Goal: Task Accomplishment & Management: Complete application form

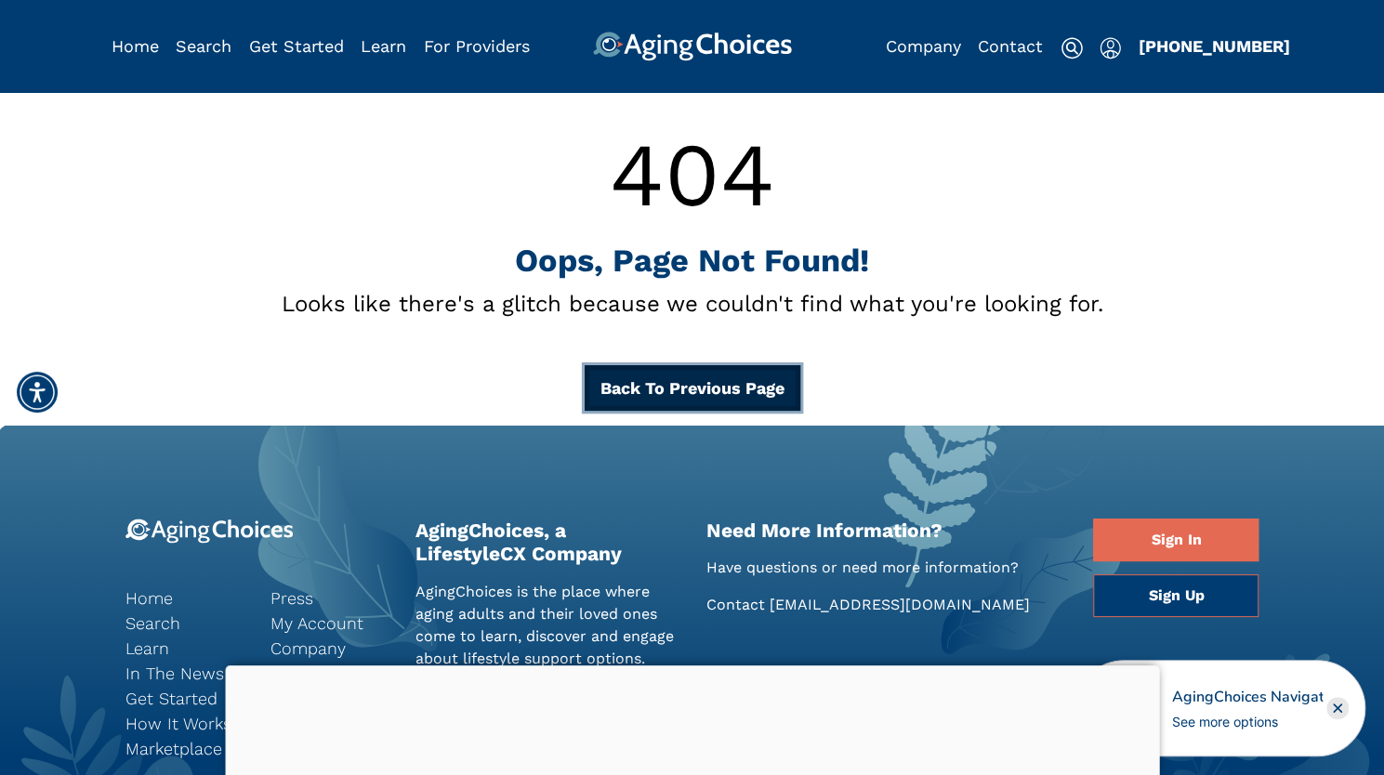
click at [697, 390] on button "Back To Previous Page" at bounding box center [693, 388] width 216 height 46
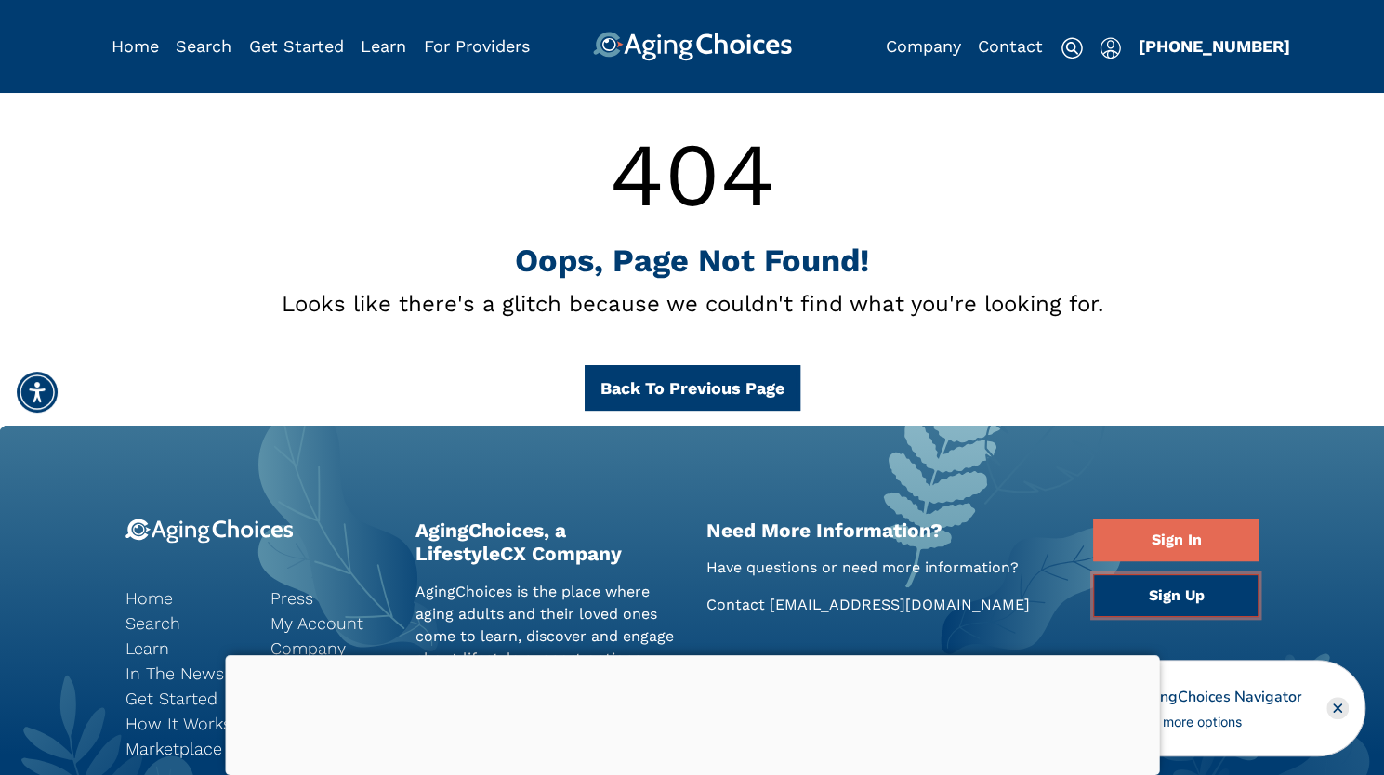
click at [1189, 593] on link "Sign Up" at bounding box center [1175, 595] width 165 height 43
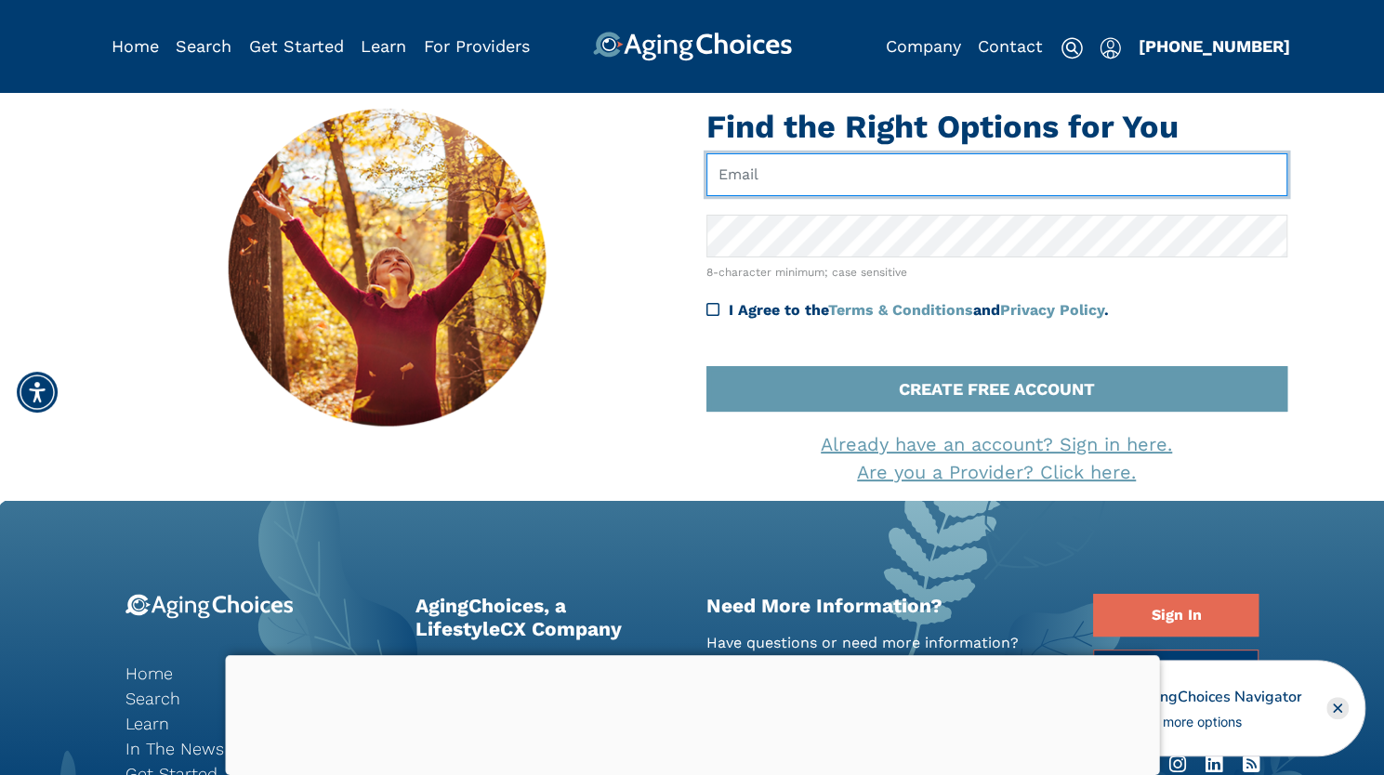
click at [837, 171] on input "text" at bounding box center [996, 174] width 581 height 43
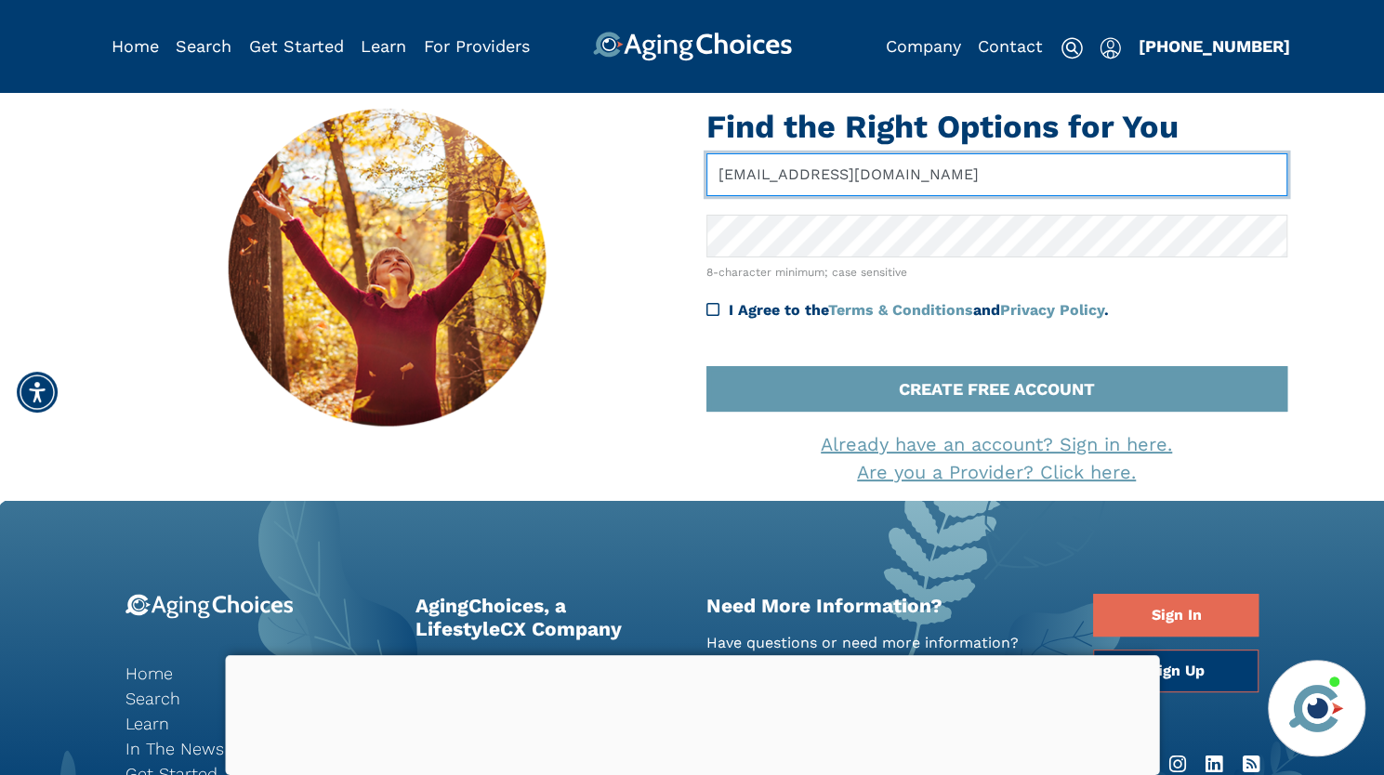
type input "hstevning@gmail.com"
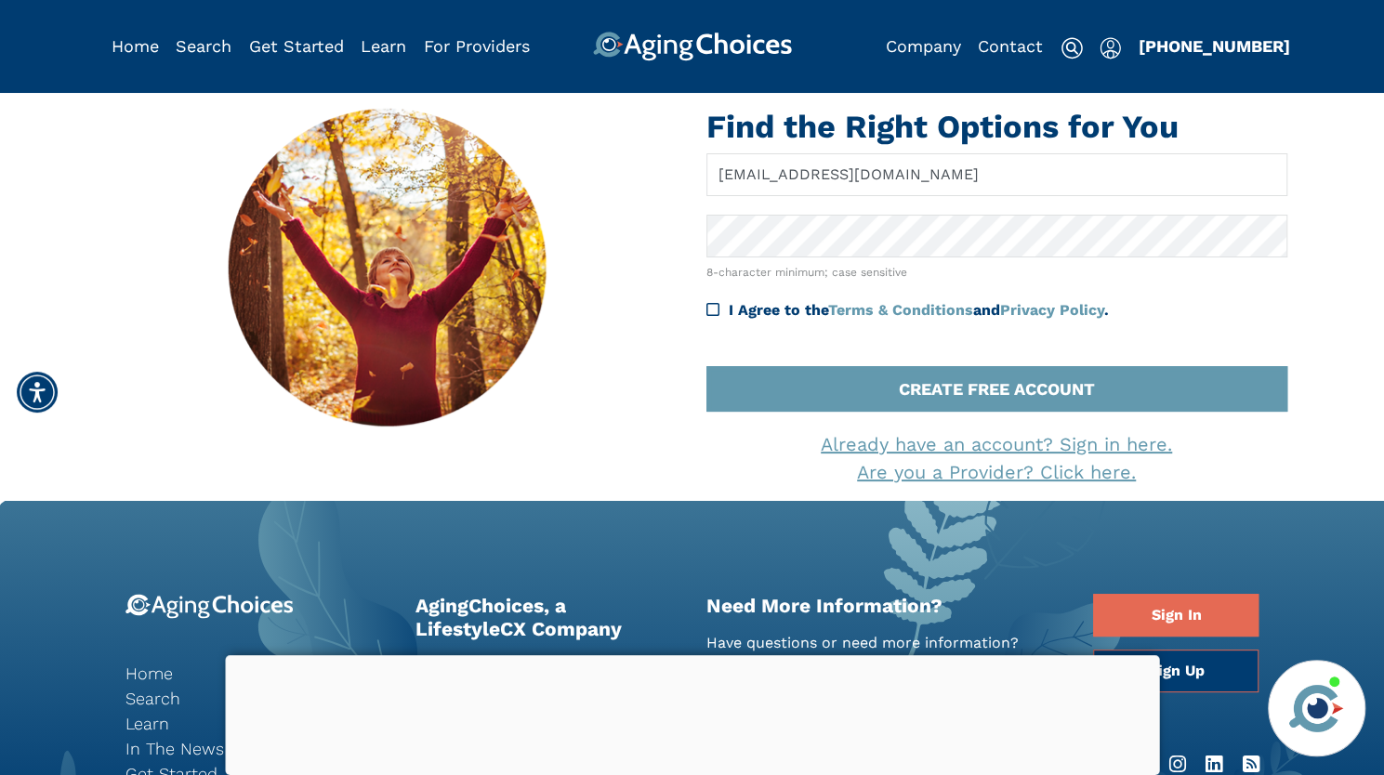
click at [712, 311] on icon at bounding box center [712, 309] width 13 height 15
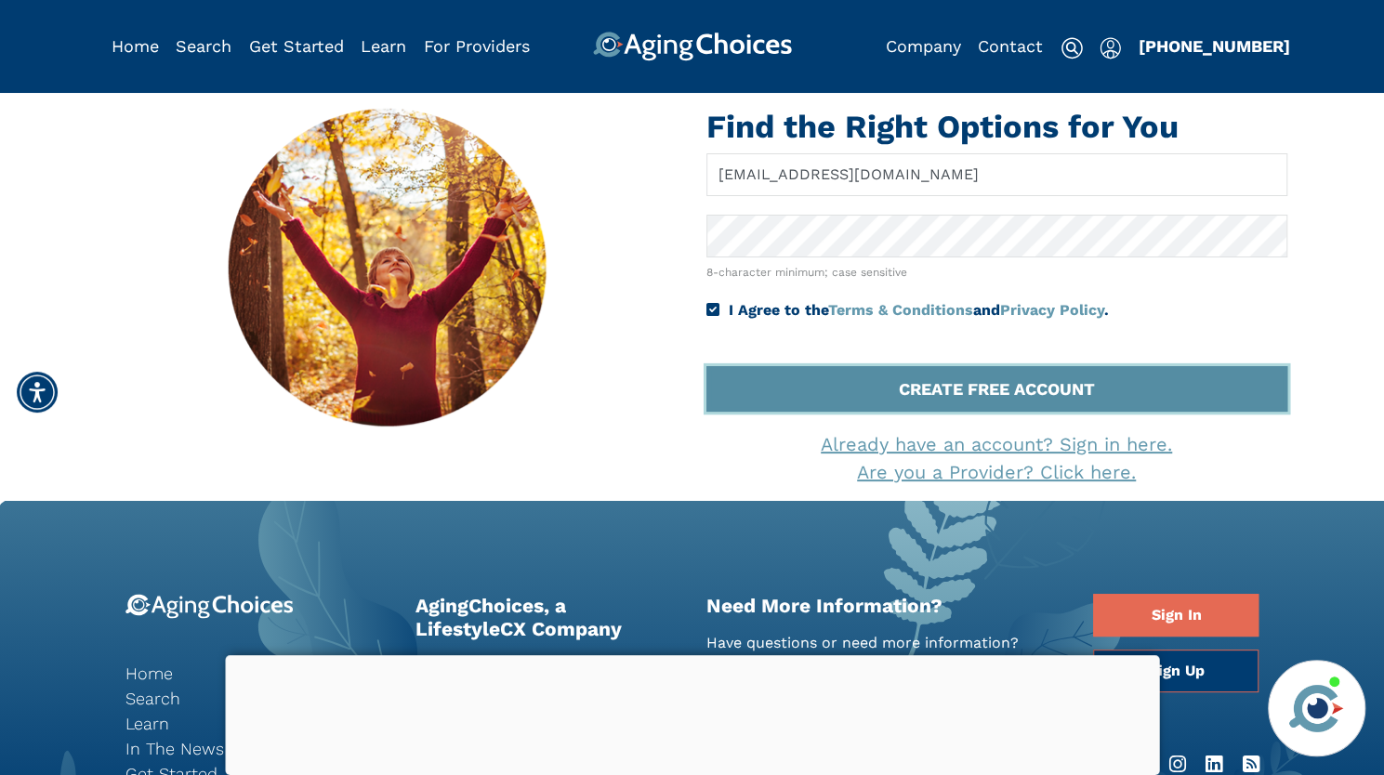
click at [952, 396] on button "CREATE FREE ACCOUNT" at bounding box center [996, 389] width 581 height 46
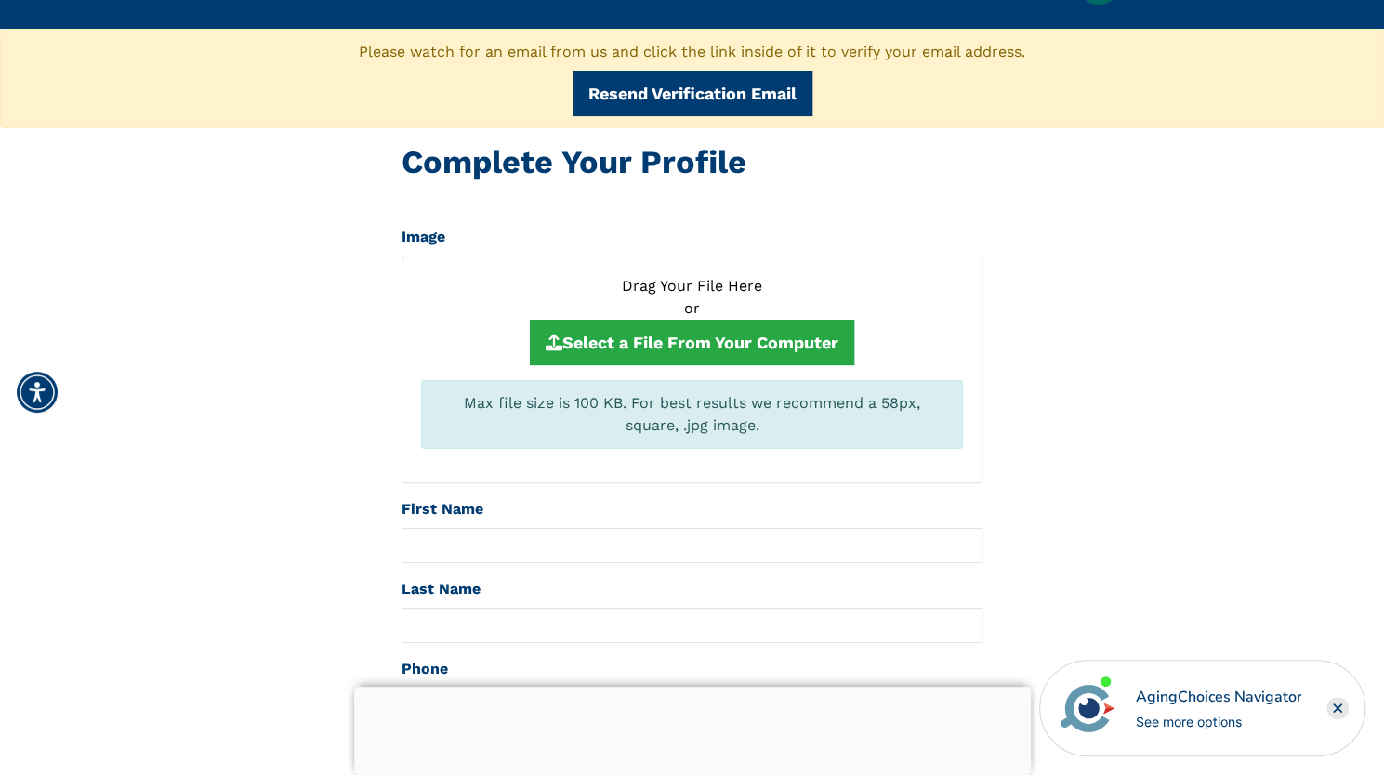
scroll to position [72, 0]
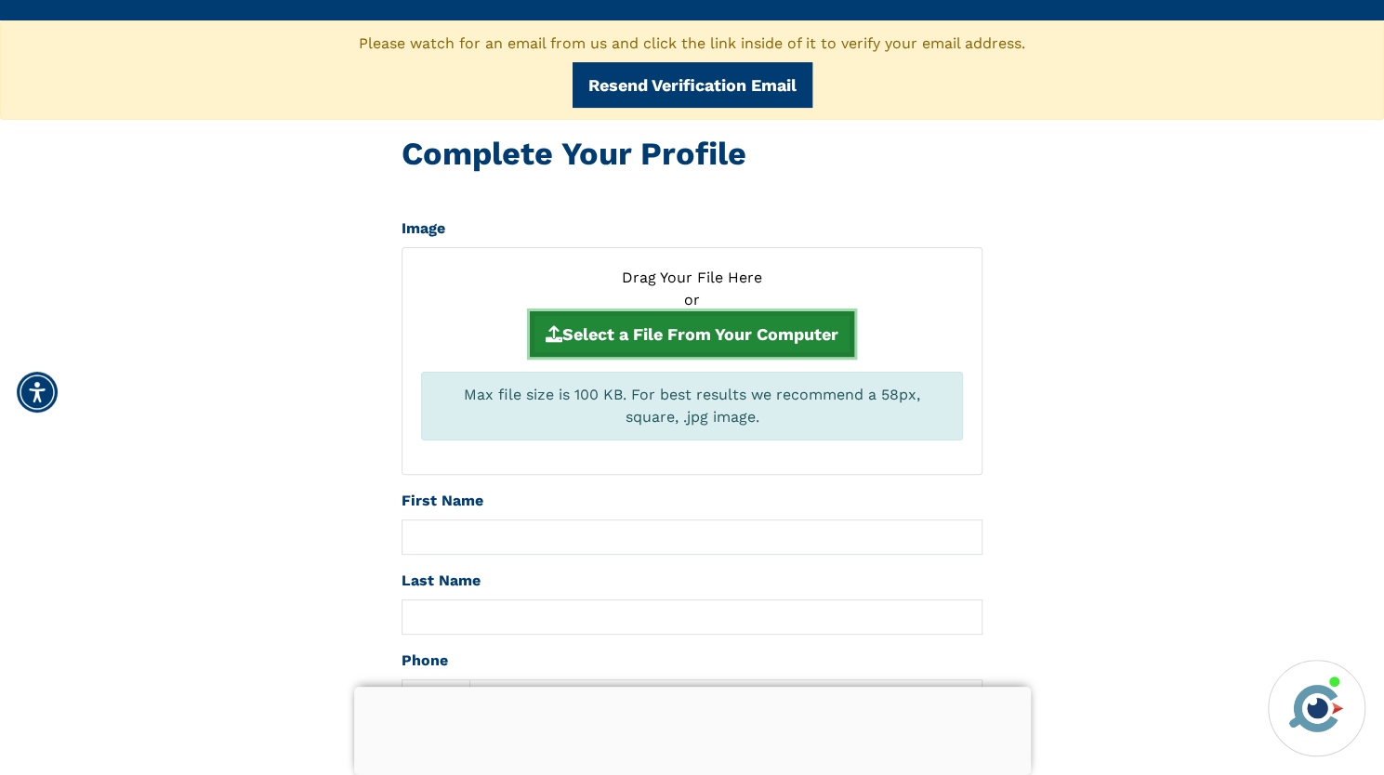
click at [800, 320] on button "Select a File From Your Computer" at bounding box center [692, 334] width 324 height 46
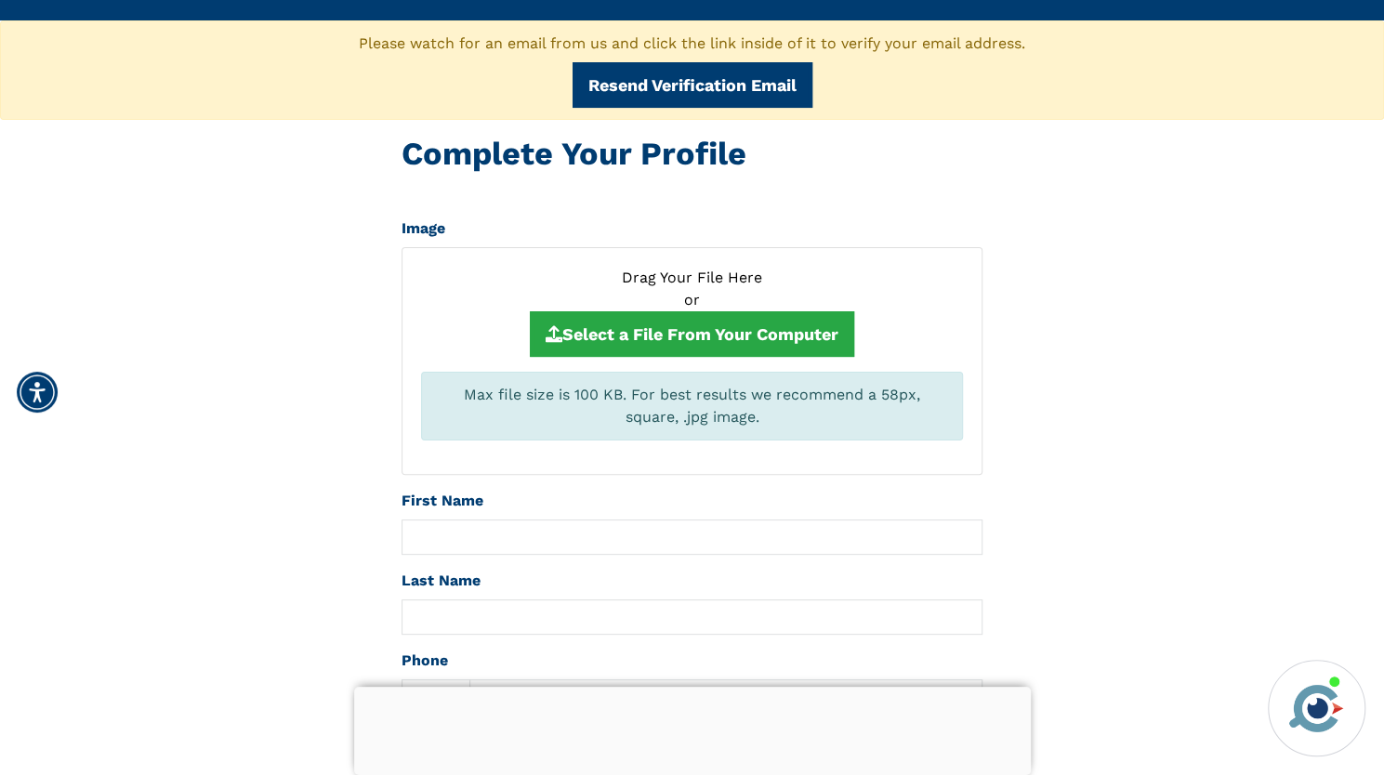
click at [532, 490] on div "First Name" at bounding box center [691, 522] width 581 height 65
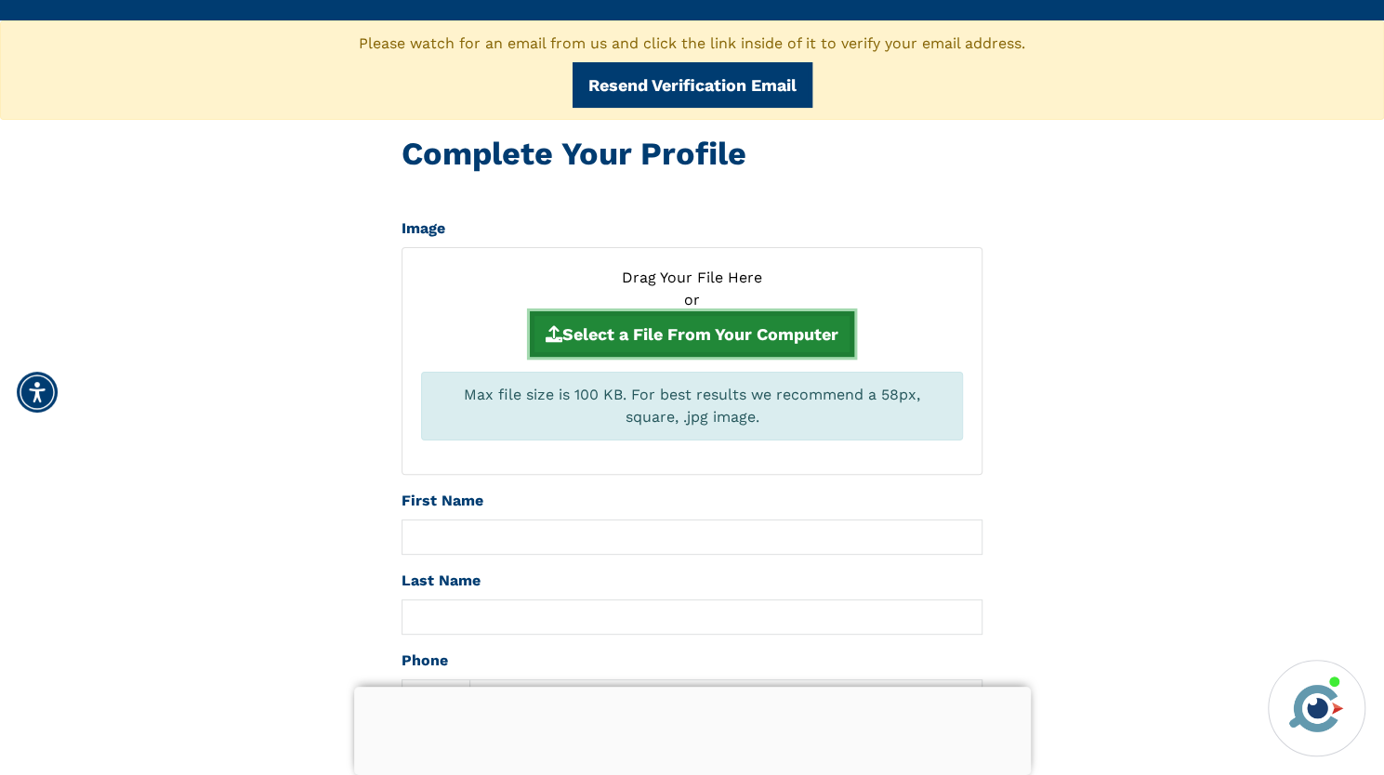
click at [716, 331] on button "Select a File From Your Computer" at bounding box center [692, 334] width 324 height 46
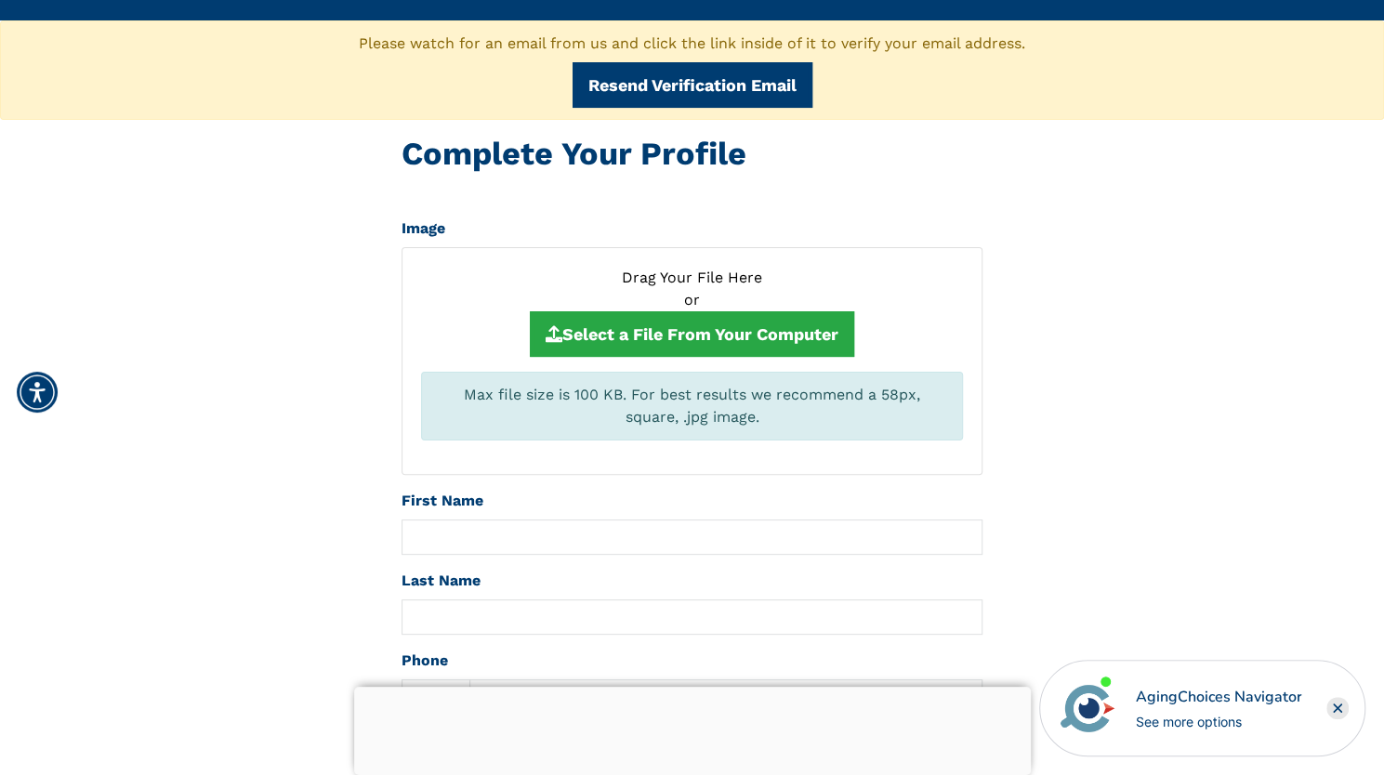
click at [662, 500] on div "First Name" at bounding box center [691, 522] width 581 height 65
click at [565, 491] on div "First Name" at bounding box center [691, 522] width 581 height 65
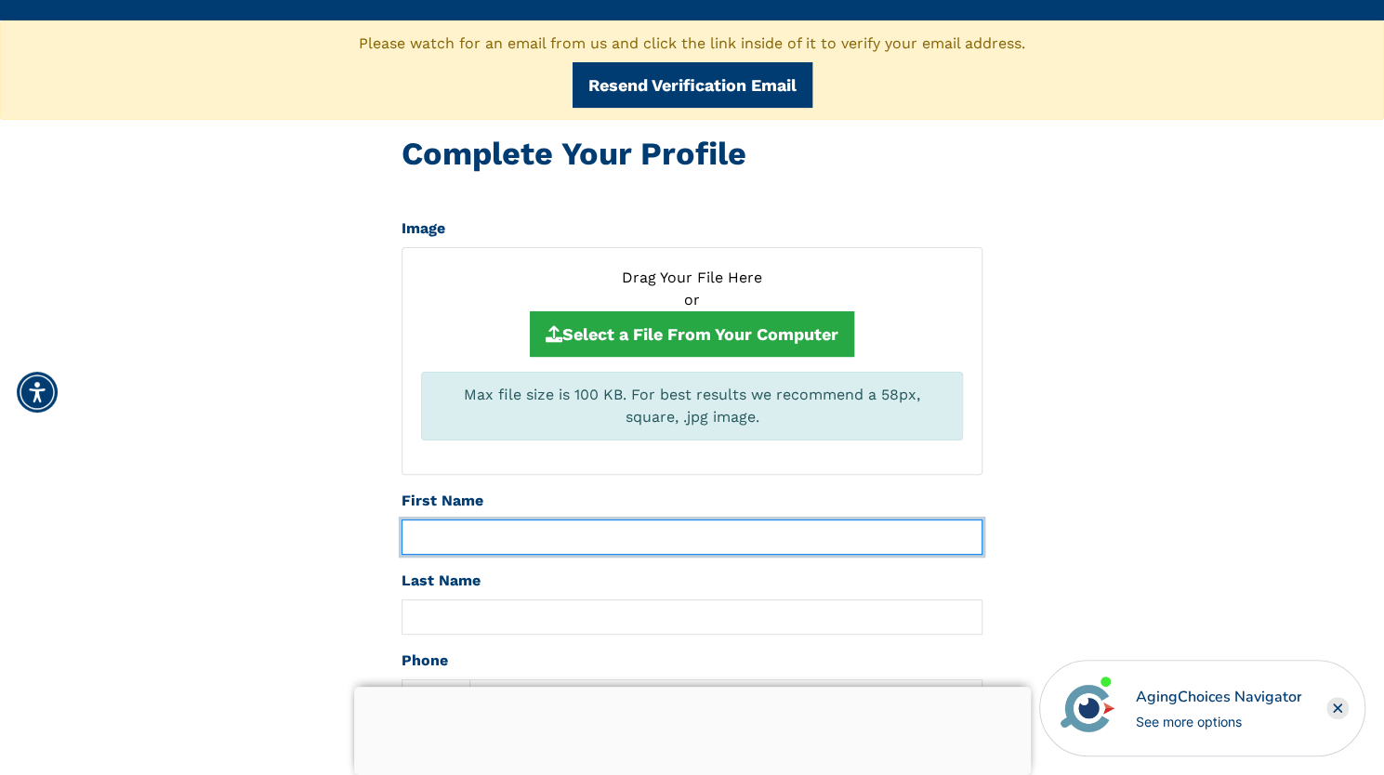
click at [474, 519] on input "text" at bounding box center [691, 536] width 581 height 35
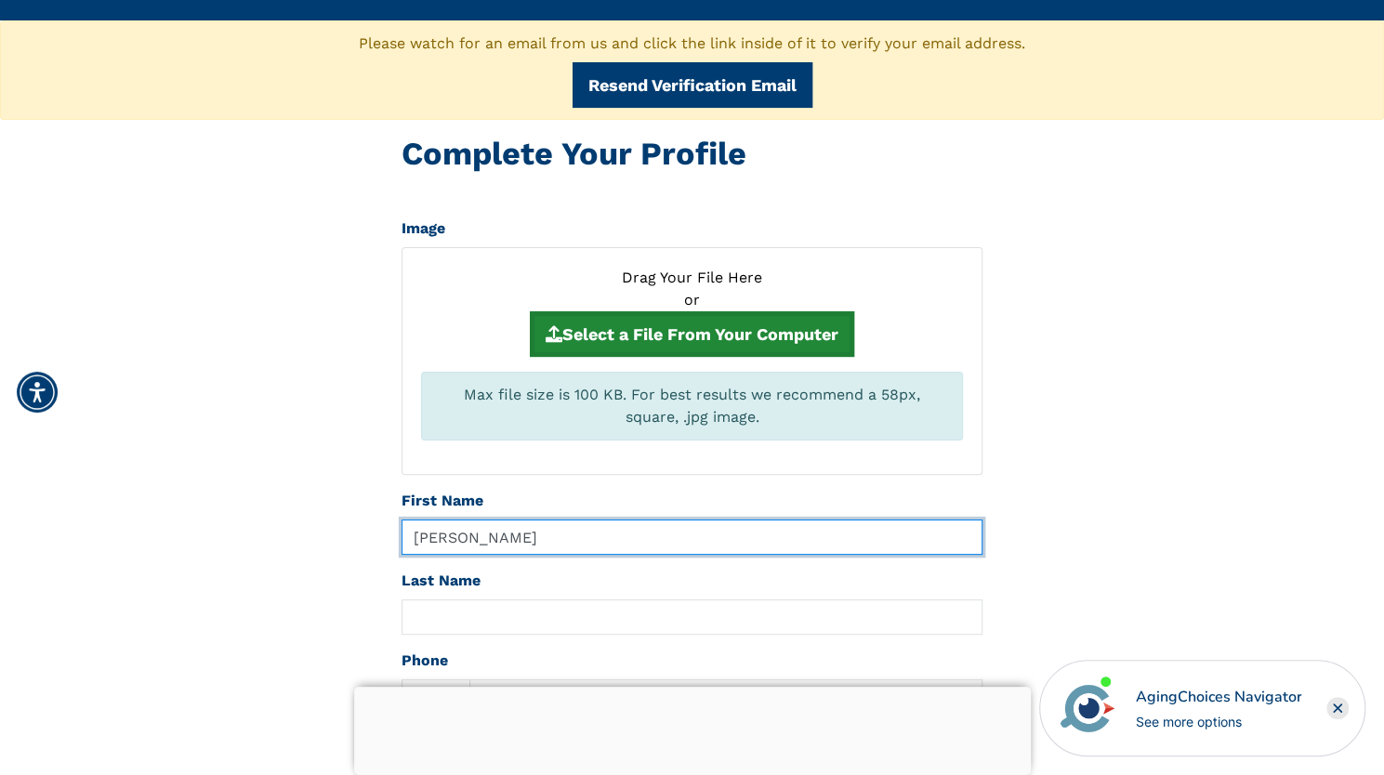
type input "[PERSON_NAME]"
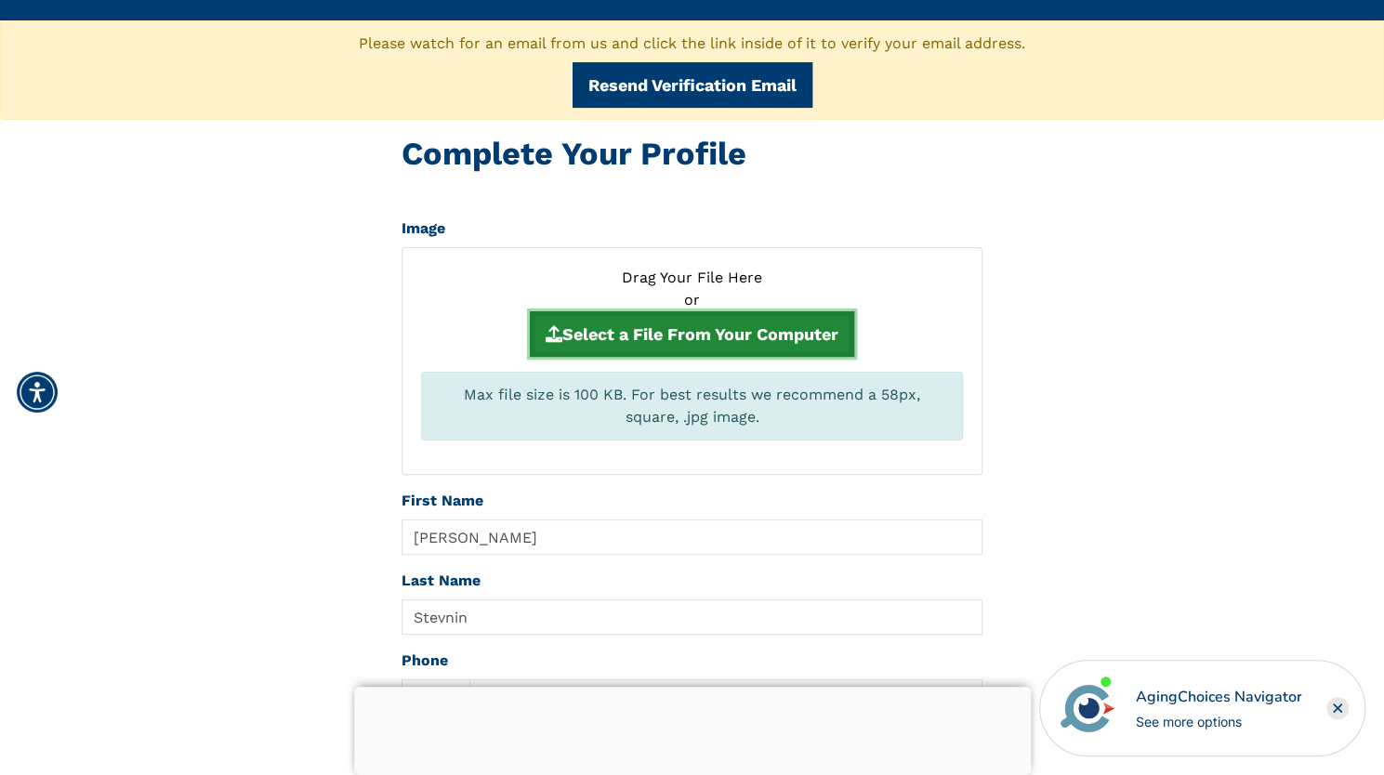
click at [548, 325] on icon "button" at bounding box center [553, 333] width 17 height 17
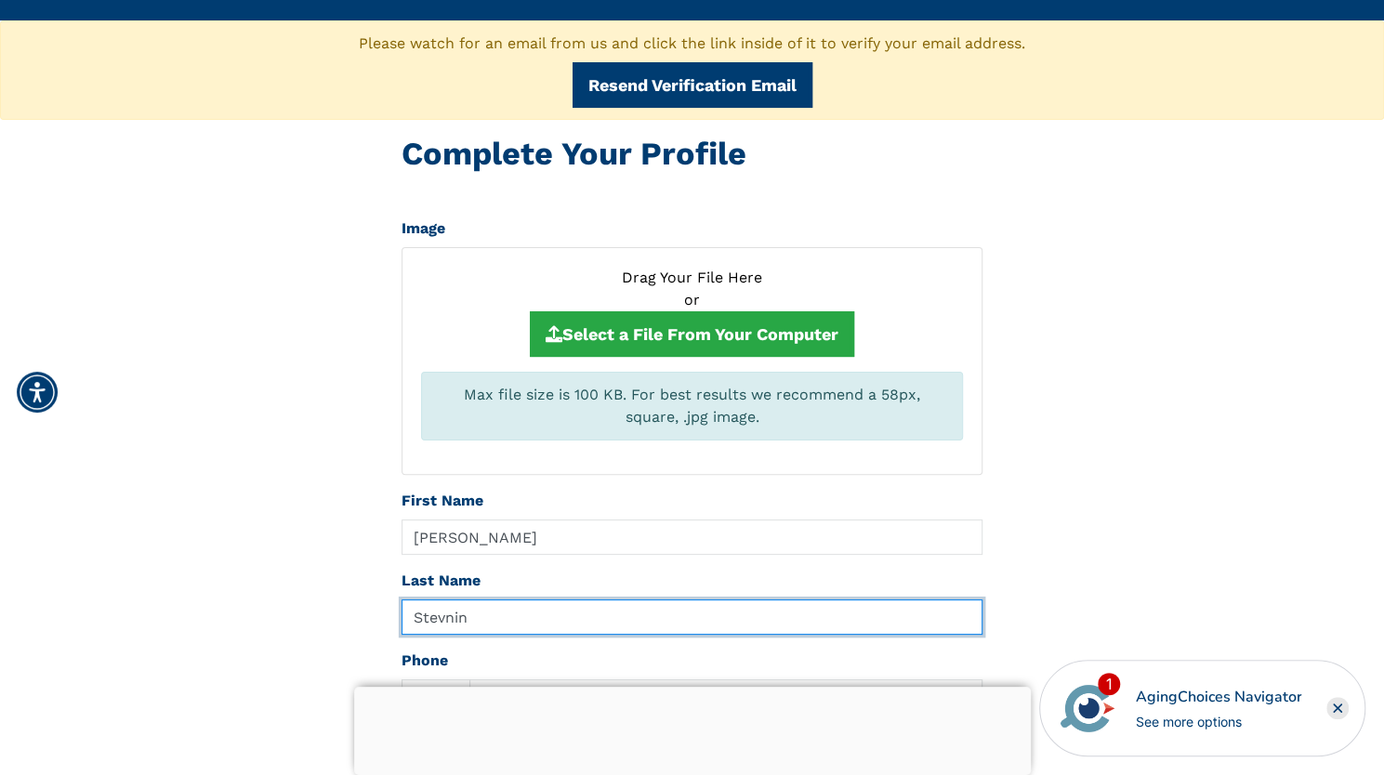
click at [516, 608] on input "Stevnin" at bounding box center [691, 616] width 581 height 35
type input "Stevning"
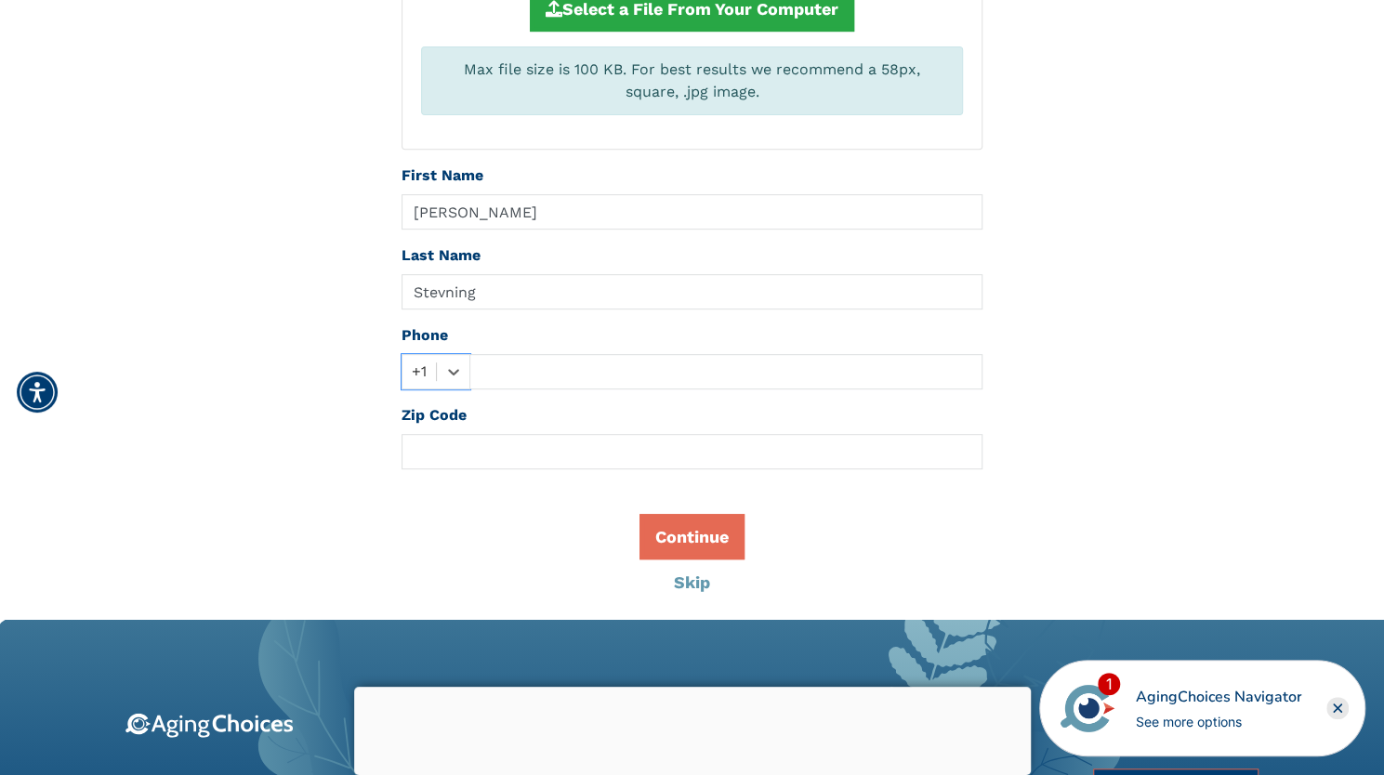
scroll to position [390, 0]
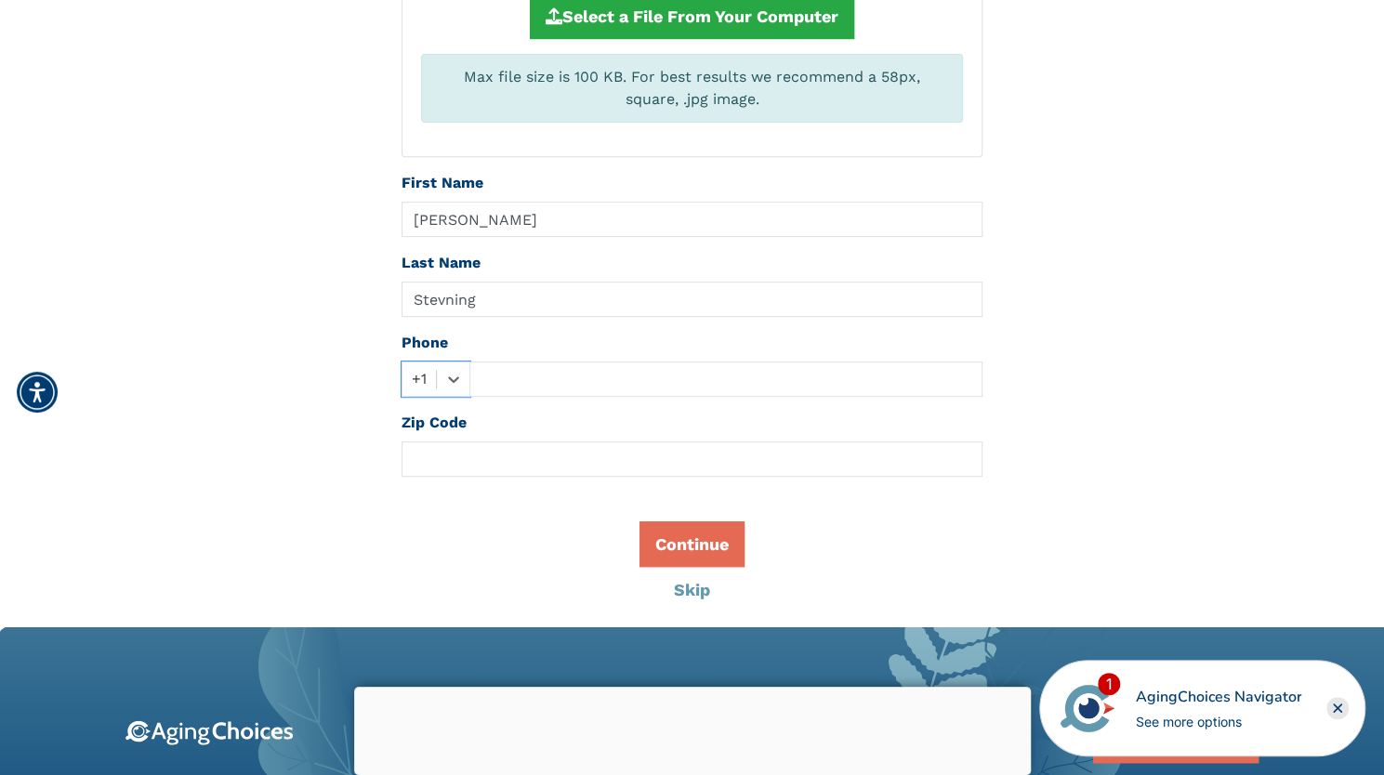
type input "1"
type input "9092302581"
click at [703, 539] on button "Continue" at bounding box center [691, 544] width 105 height 46
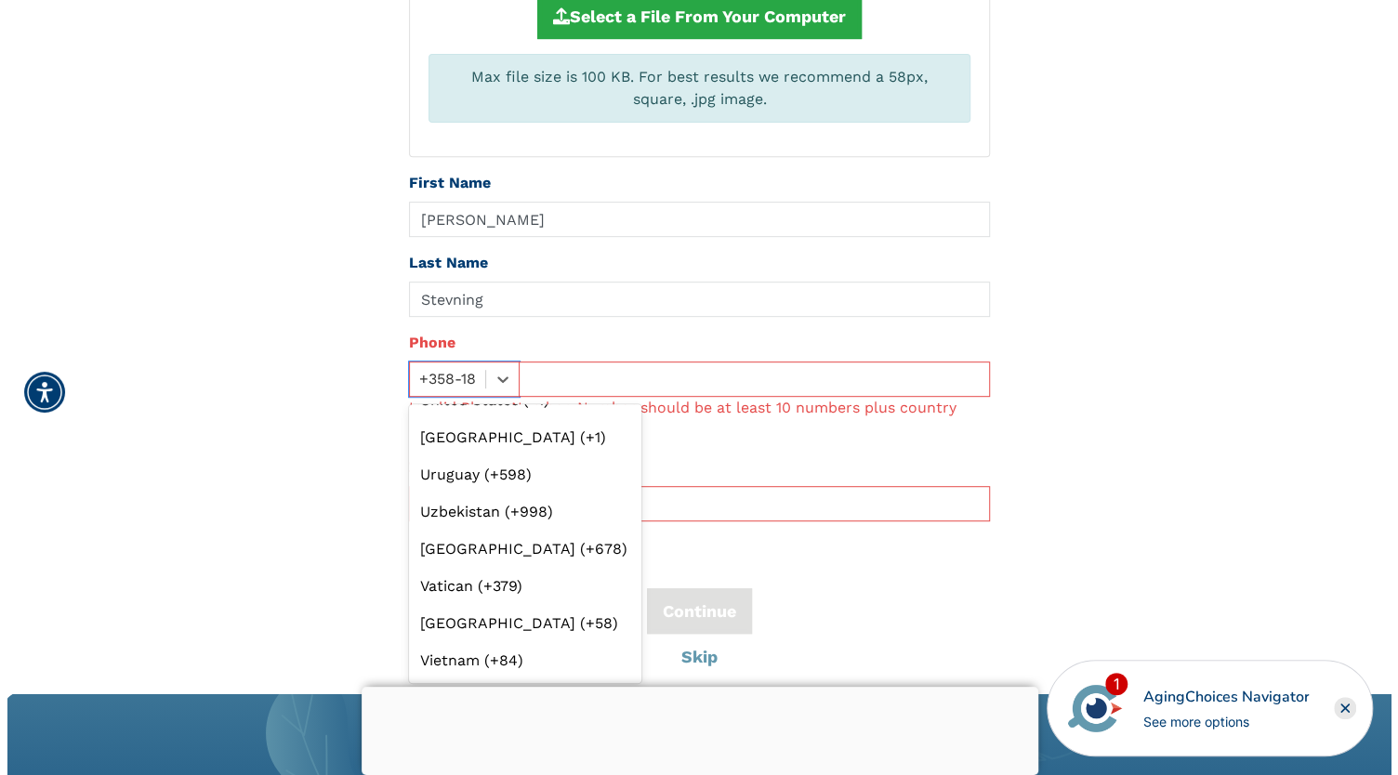
scroll to position [9052, 0]
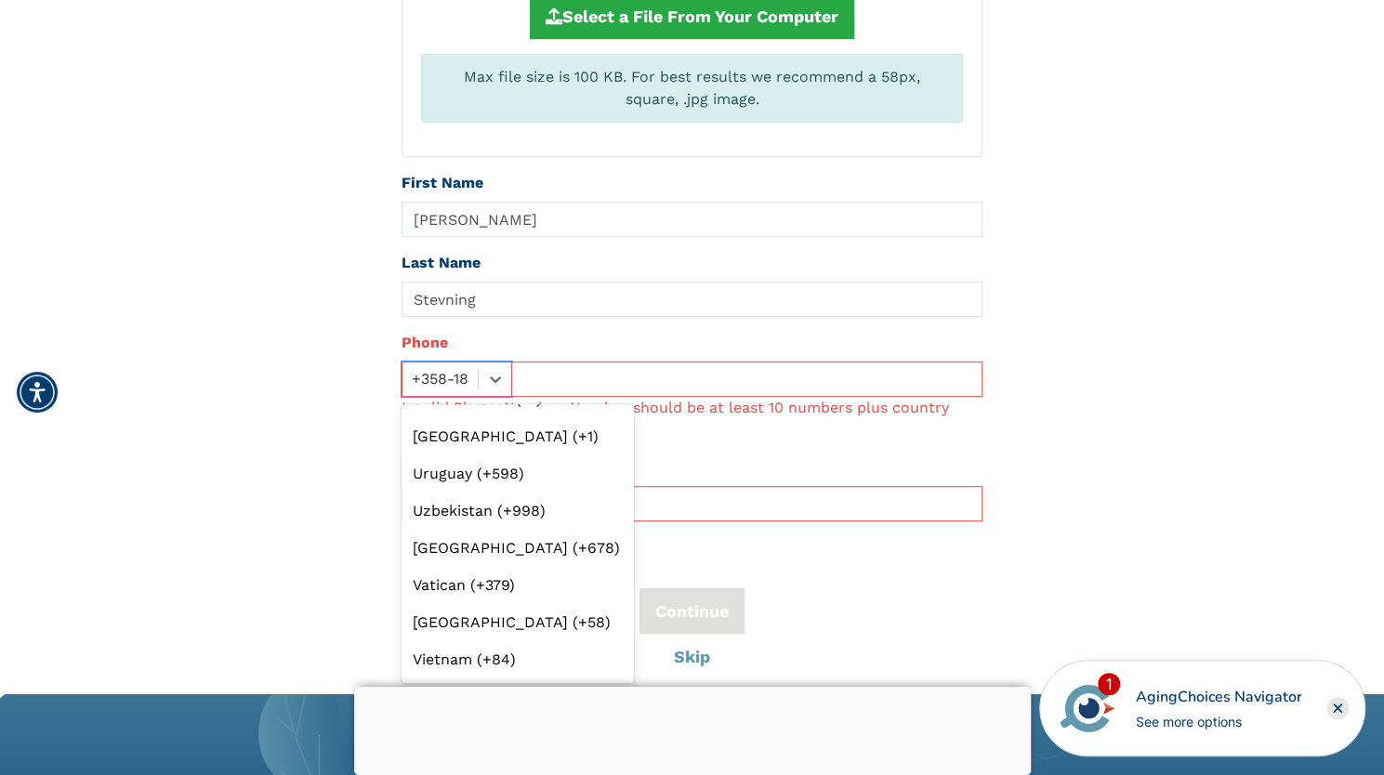
click at [483, 418] on div "United States (+1)" at bounding box center [517, 399] width 232 height 37
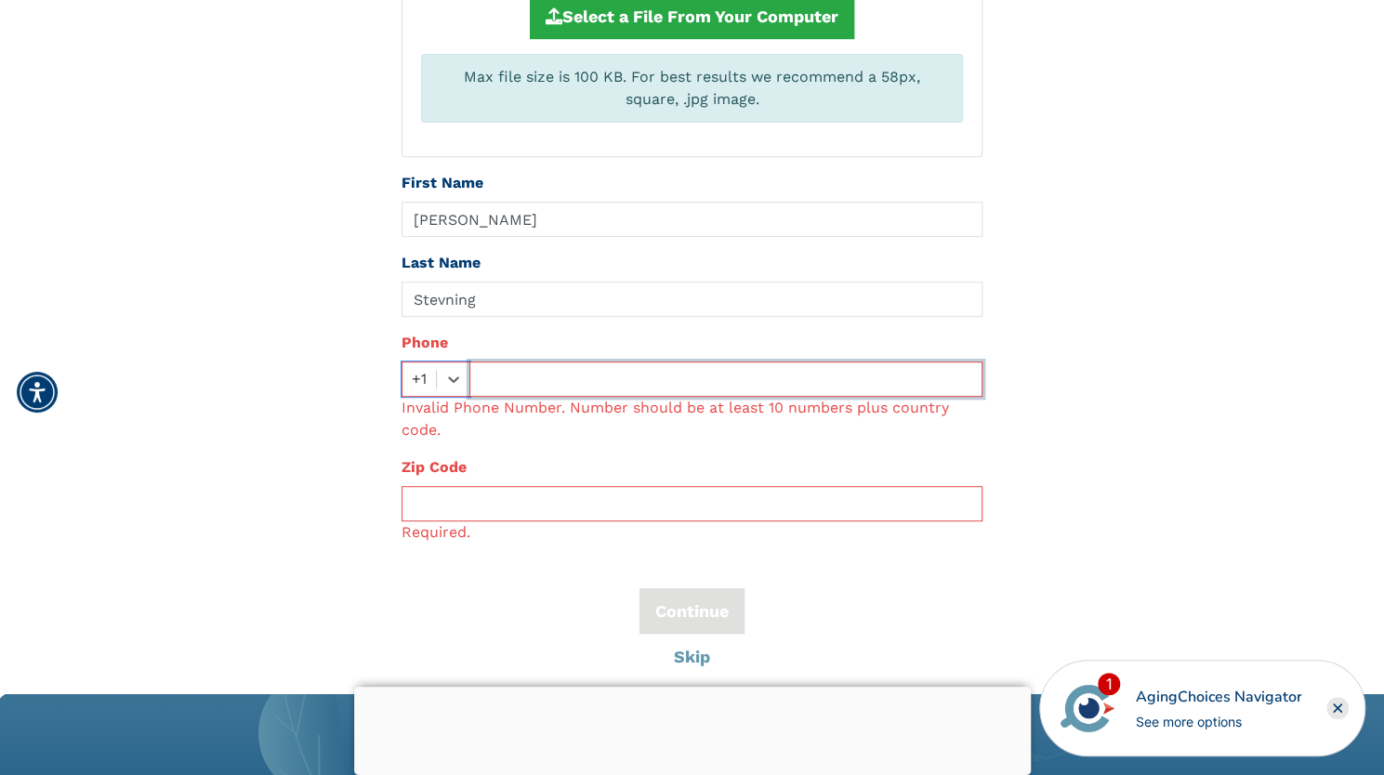
click at [504, 372] on input "text" at bounding box center [725, 378] width 513 height 35
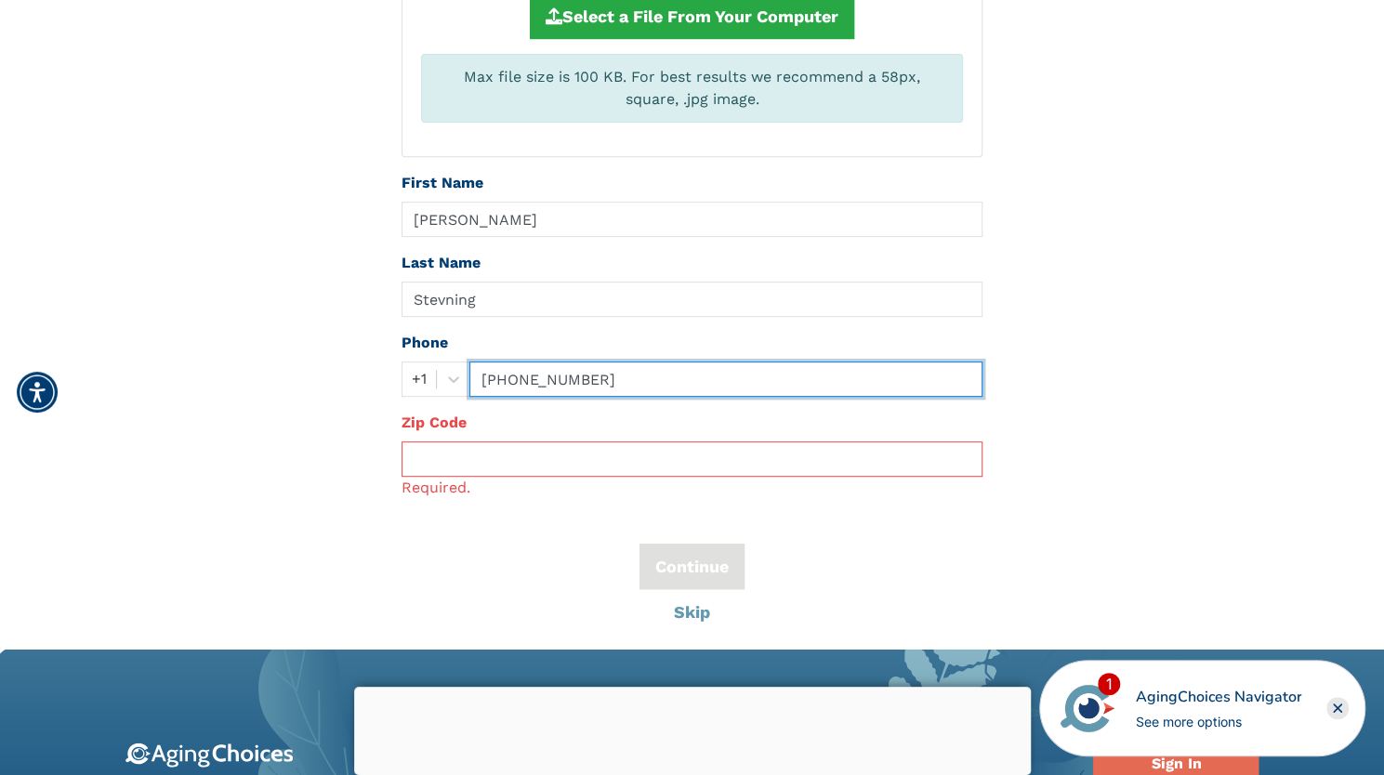
type input "[PHONE_NUMBER]"
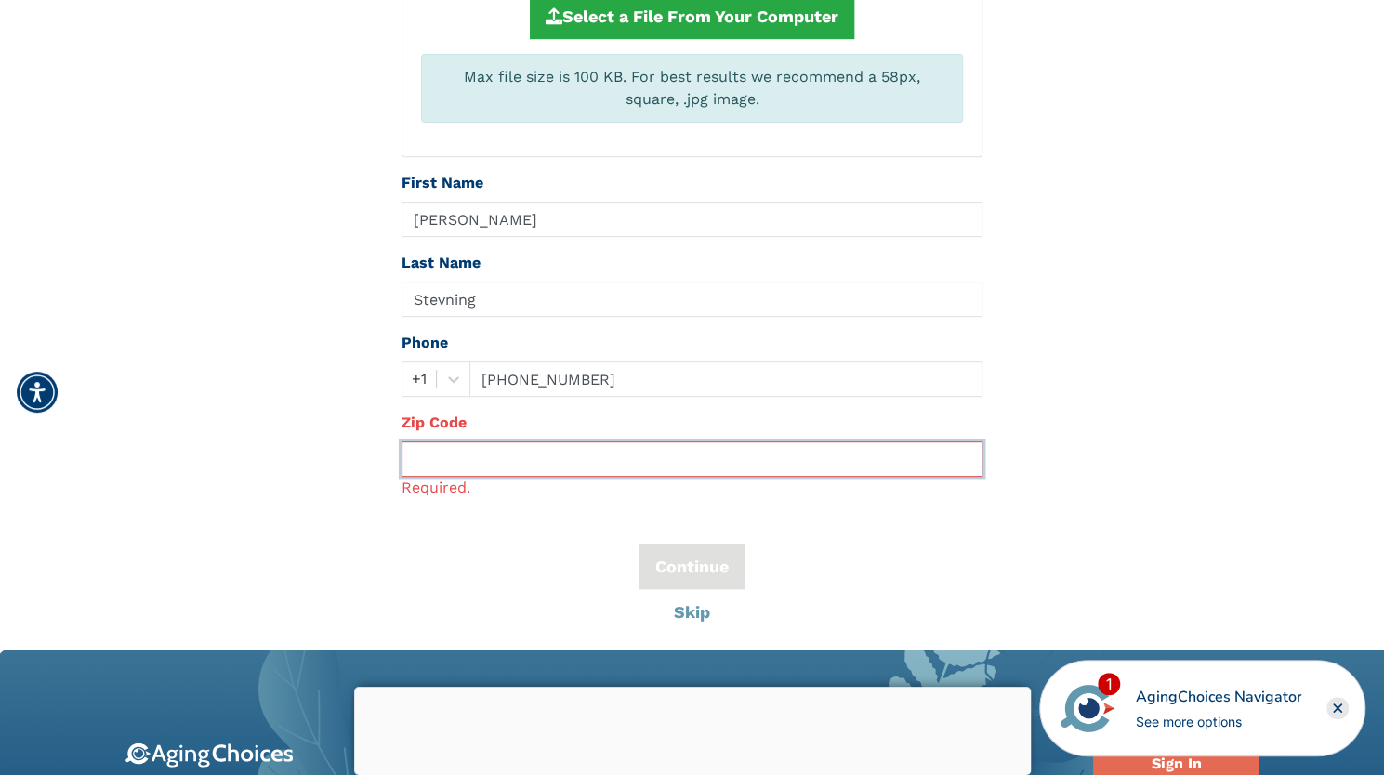
click at [473, 453] on input "text" at bounding box center [691, 458] width 581 height 35
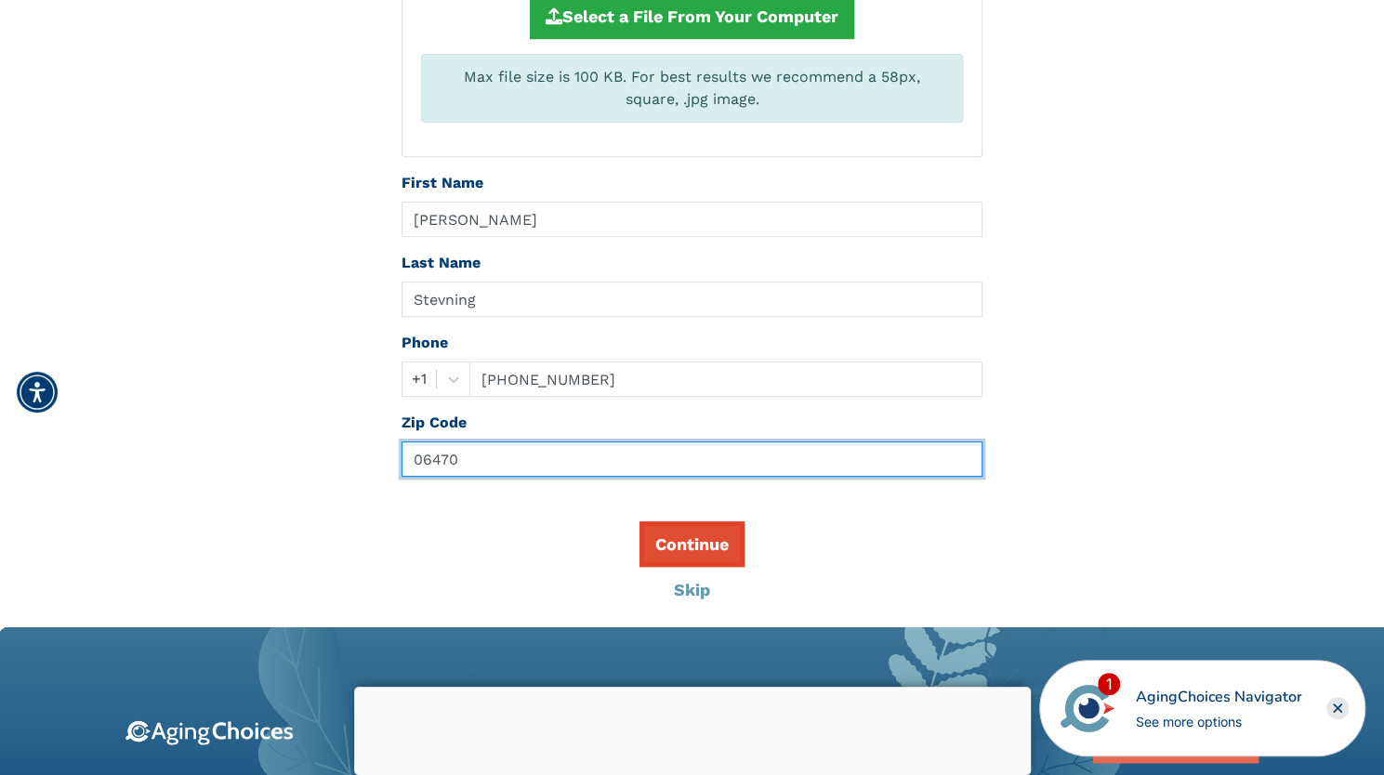
type input "06470"
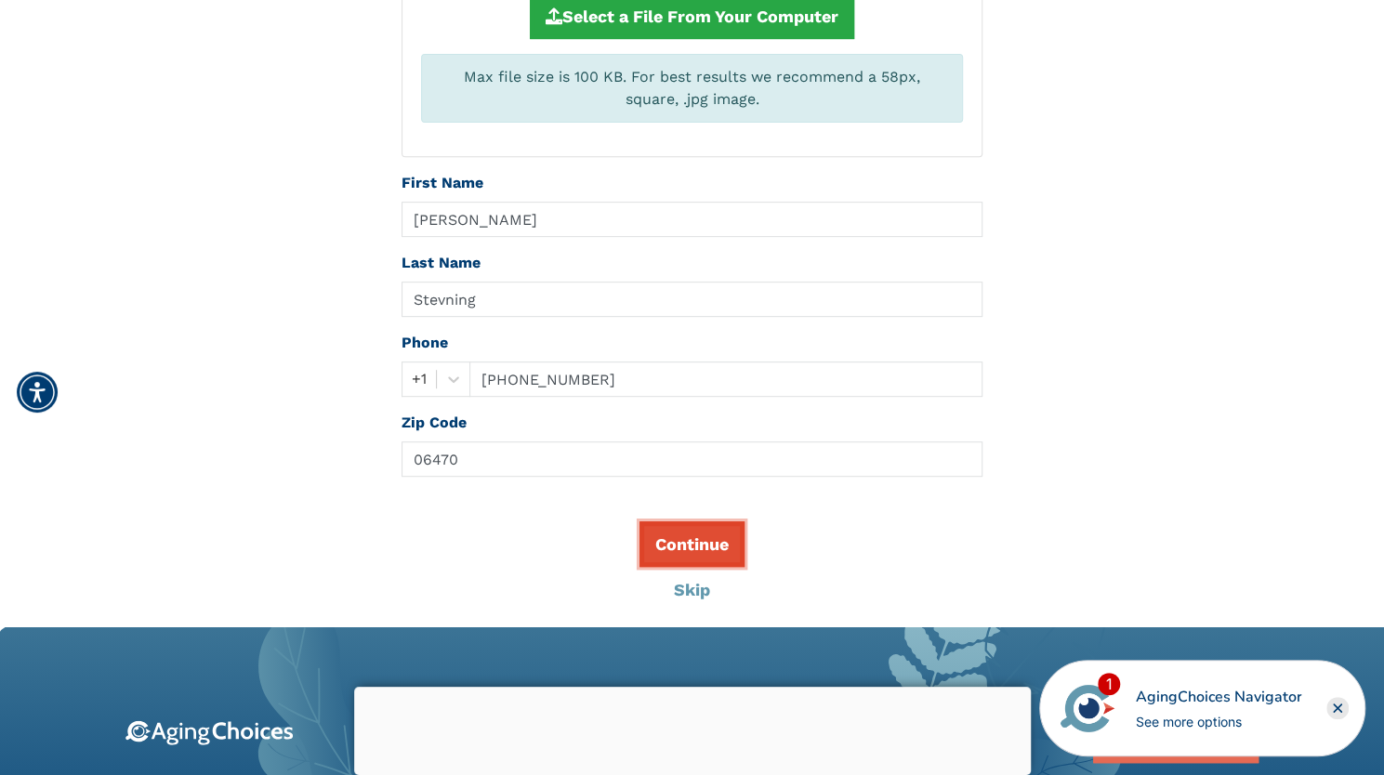
click at [705, 546] on button "Continue" at bounding box center [691, 544] width 105 height 46
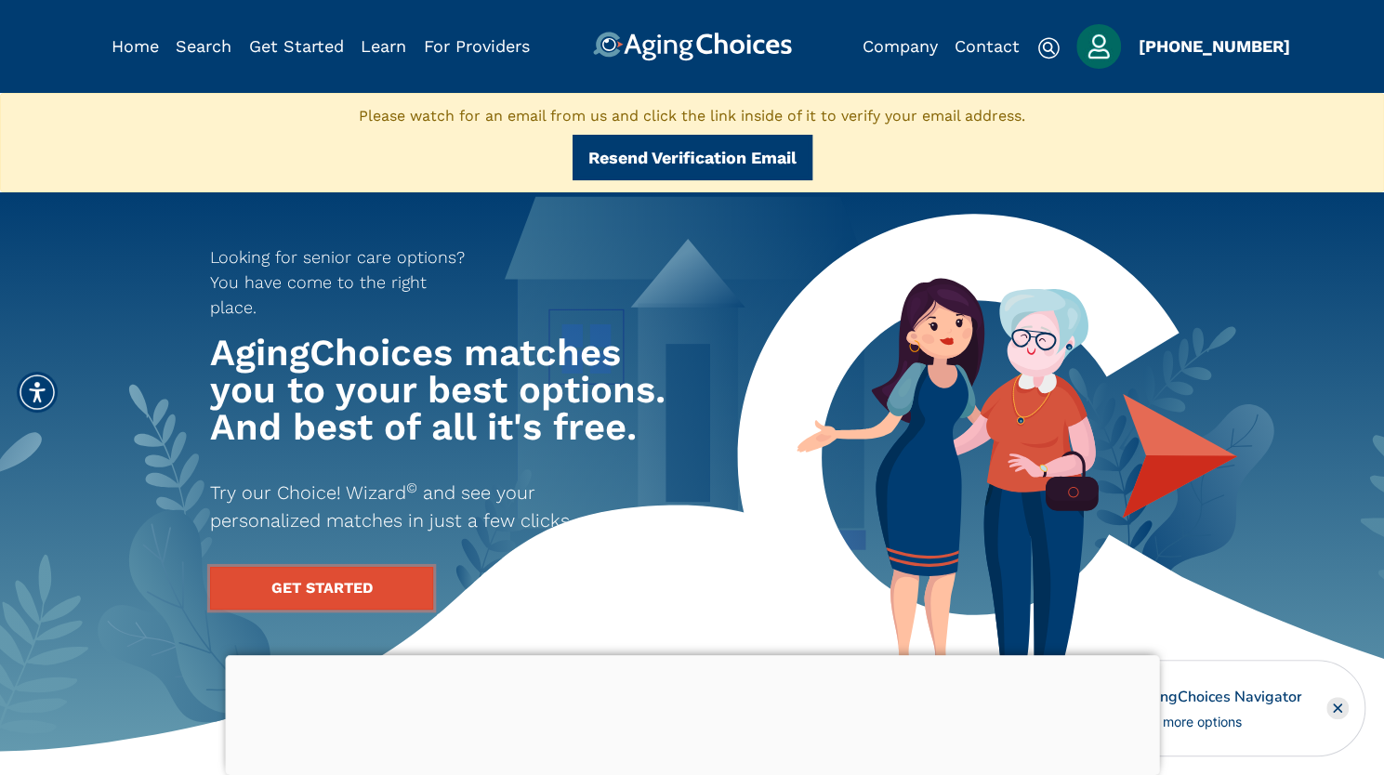
click at [359, 567] on link "GET STARTED" at bounding box center [321, 588] width 223 height 43
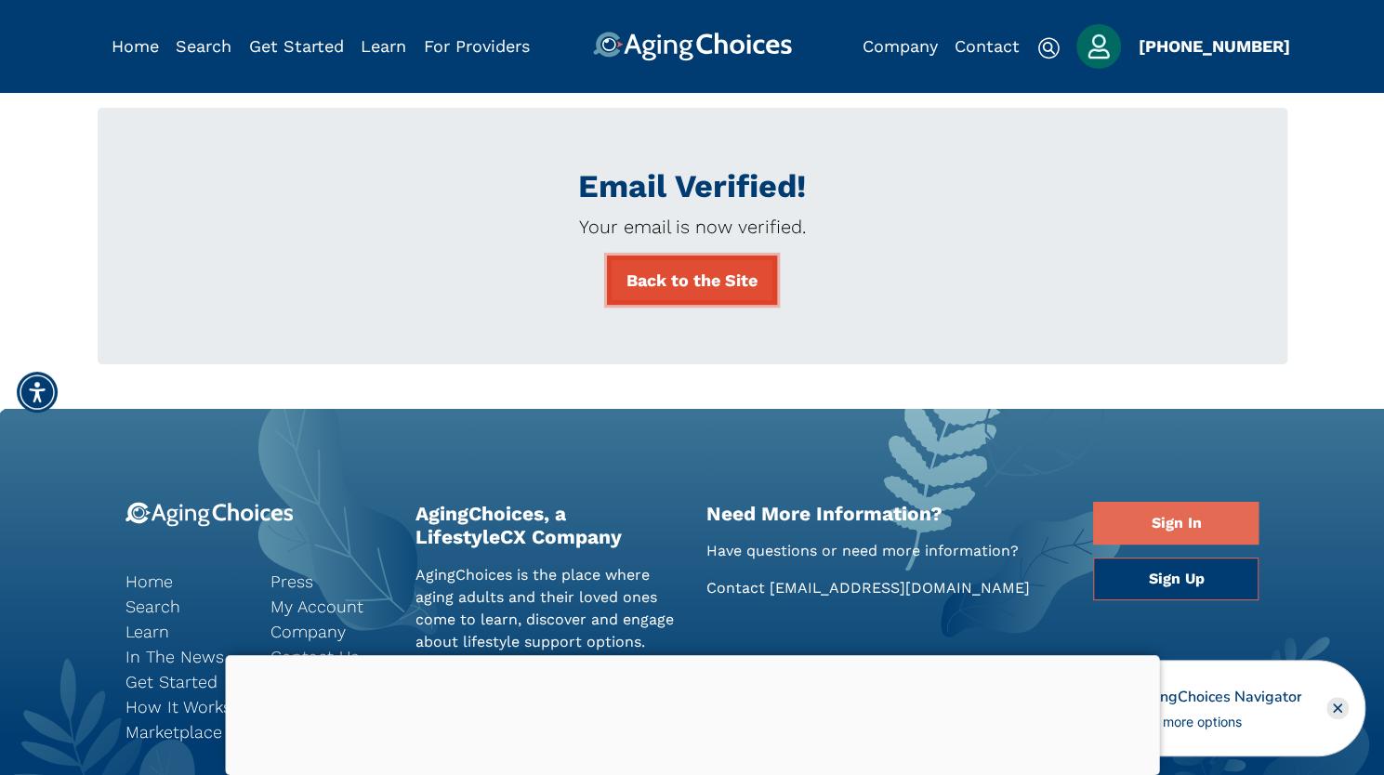
click at [697, 274] on link "Back to the Site" at bounding box center [692, 280] width 170 height 49
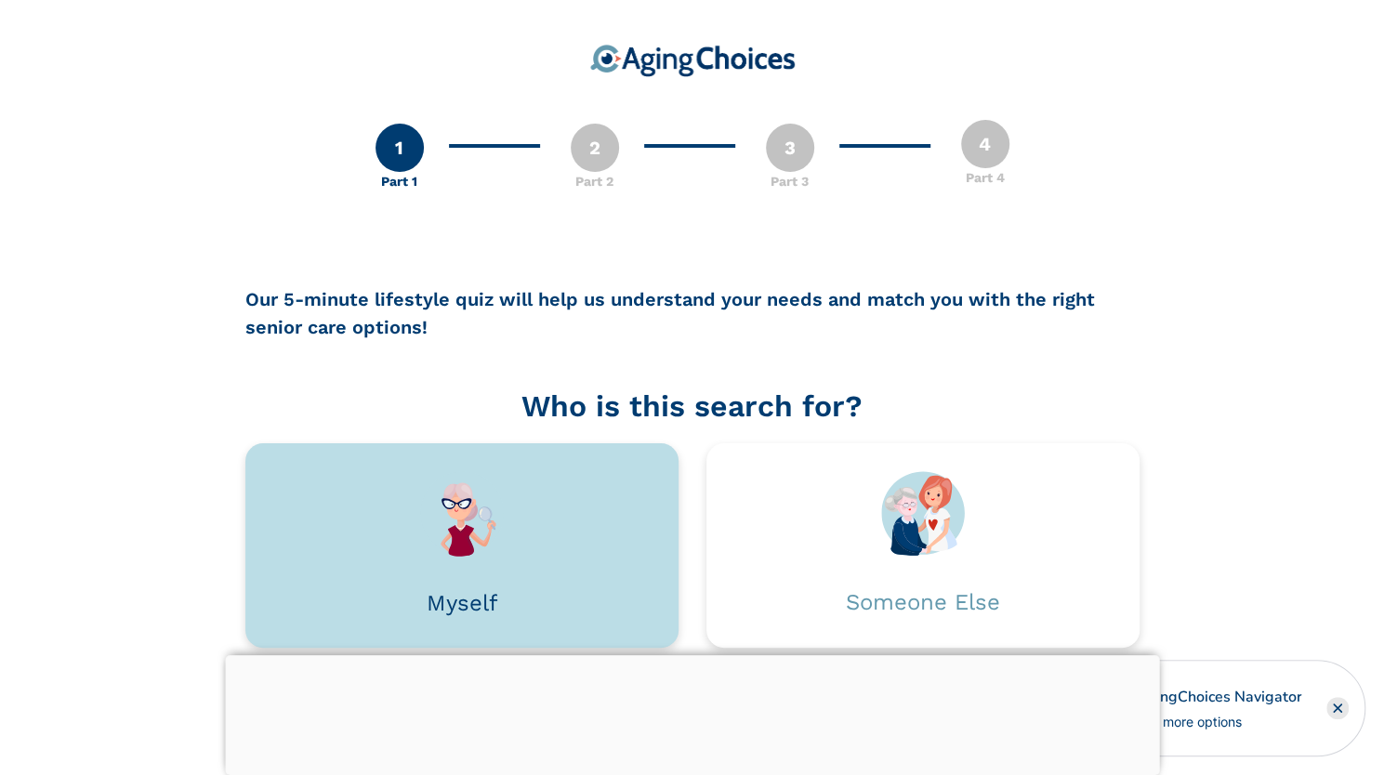
click at [468, 493] on img at bounding box center [462, 513] width 84 height 85
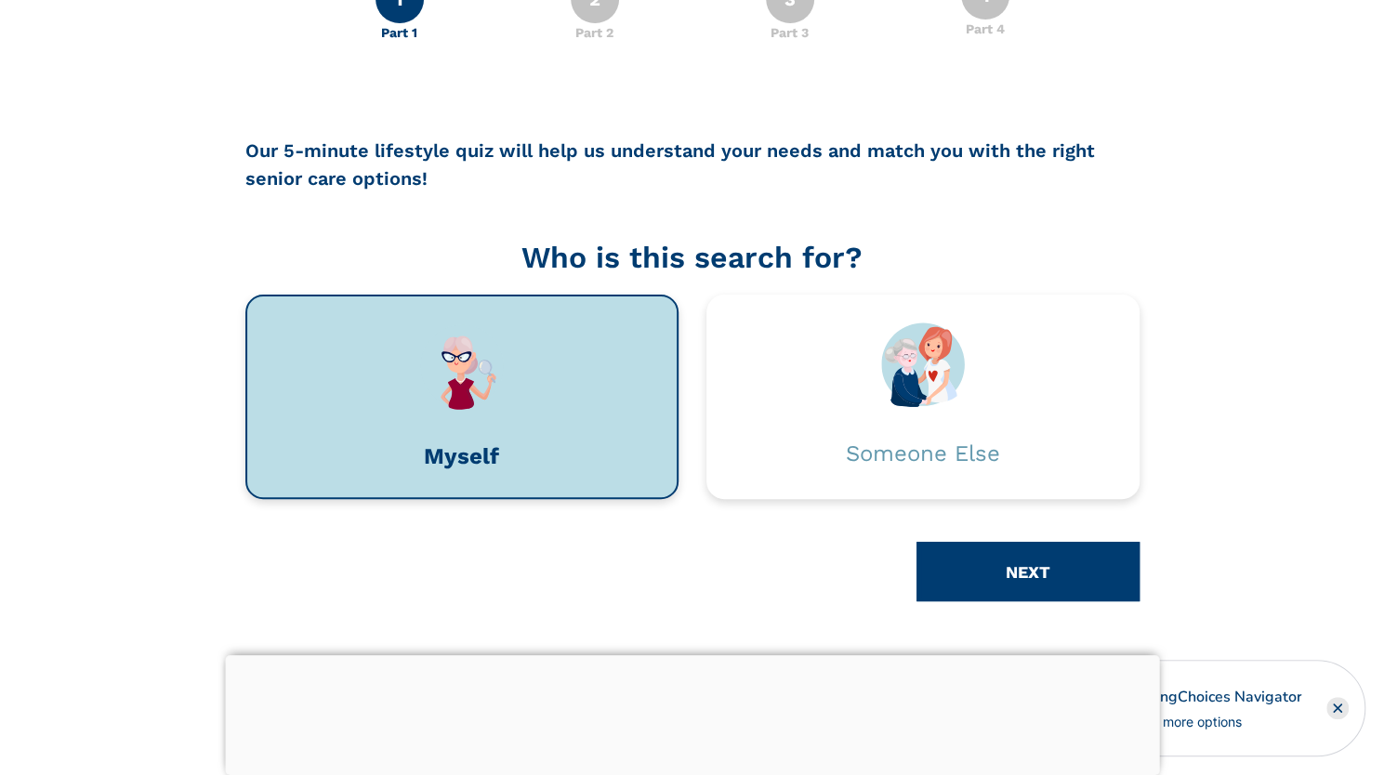
scroll to position [146, 0]
